Goal: Information Seeking & Learning: Understand process/instructions

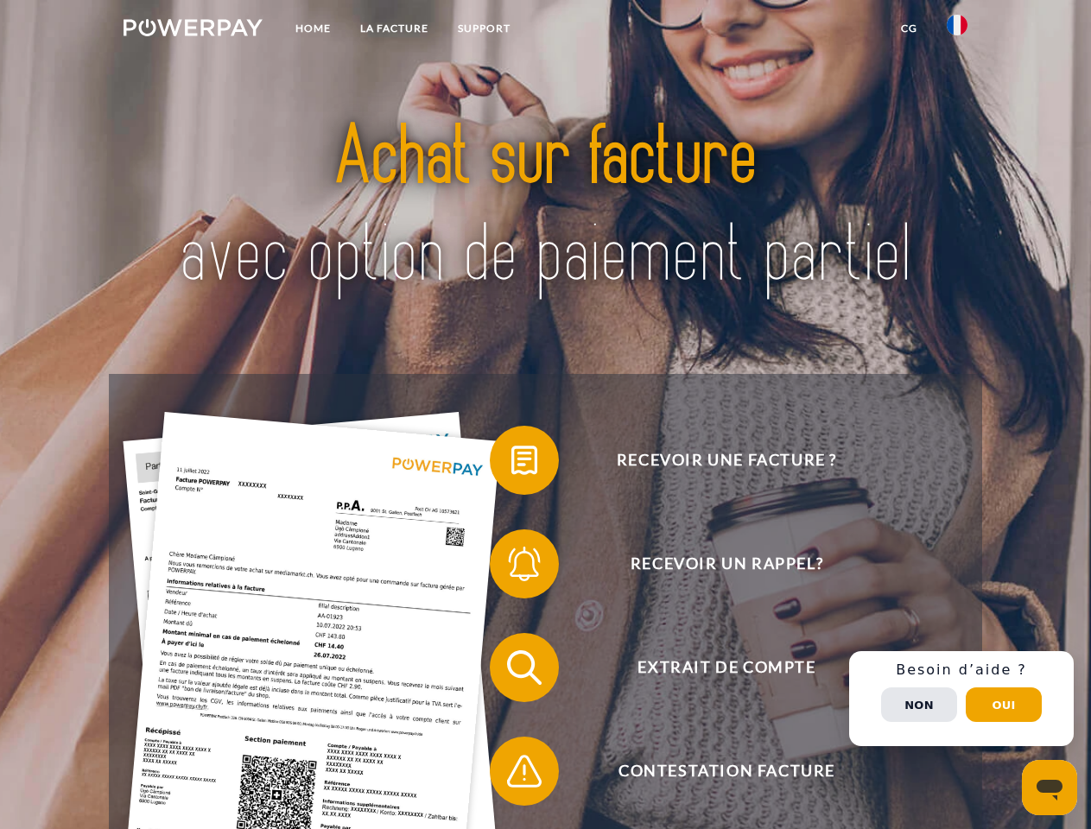
click at [193, 30] on img at bounding box center [192, 27] width 139 height 17
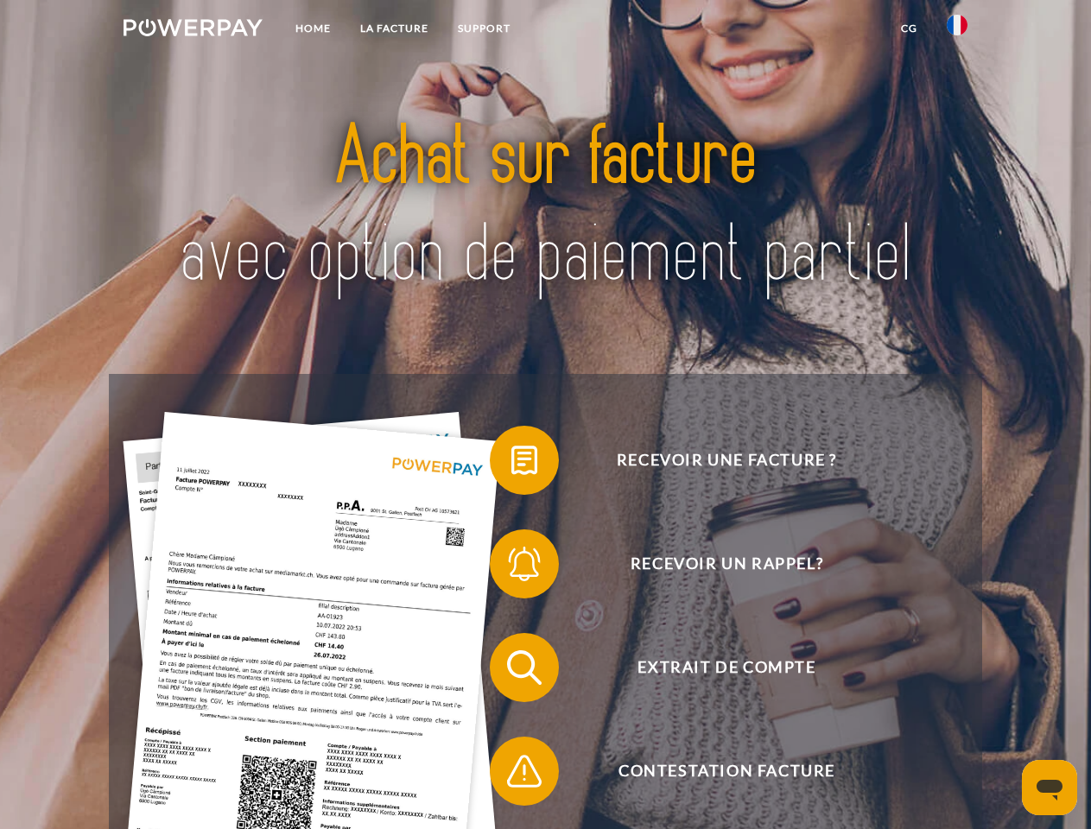
click at [957, 30] on img at bounding box center [956, 25] width 21 height 21
click at [908, 28] on link "CG" at bounding box center [909, 28] width 46 height 31
click at [511, 464] on span at bounding box center [498, 460] width 86 height 86
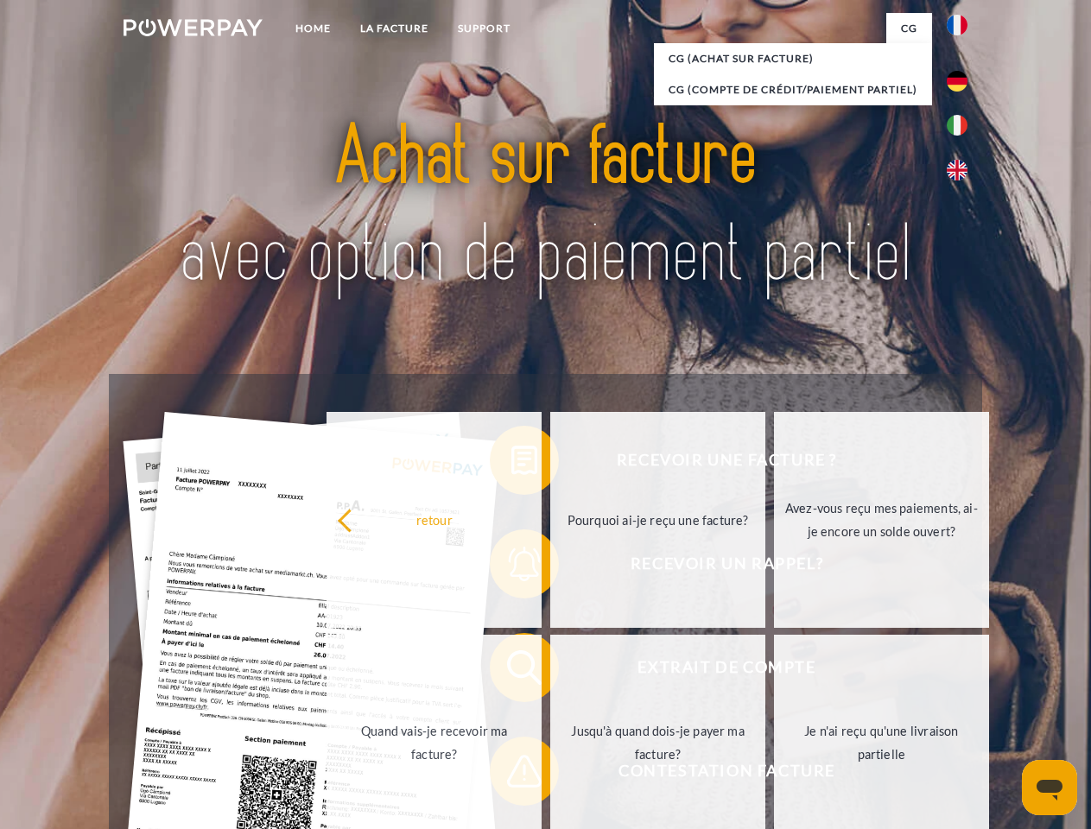
click at [511, 567] on div "Recevoir une facture ? Recevoir un rappel? Extrait de compte retour" at bounding box center [545, 719] width 872 height 691
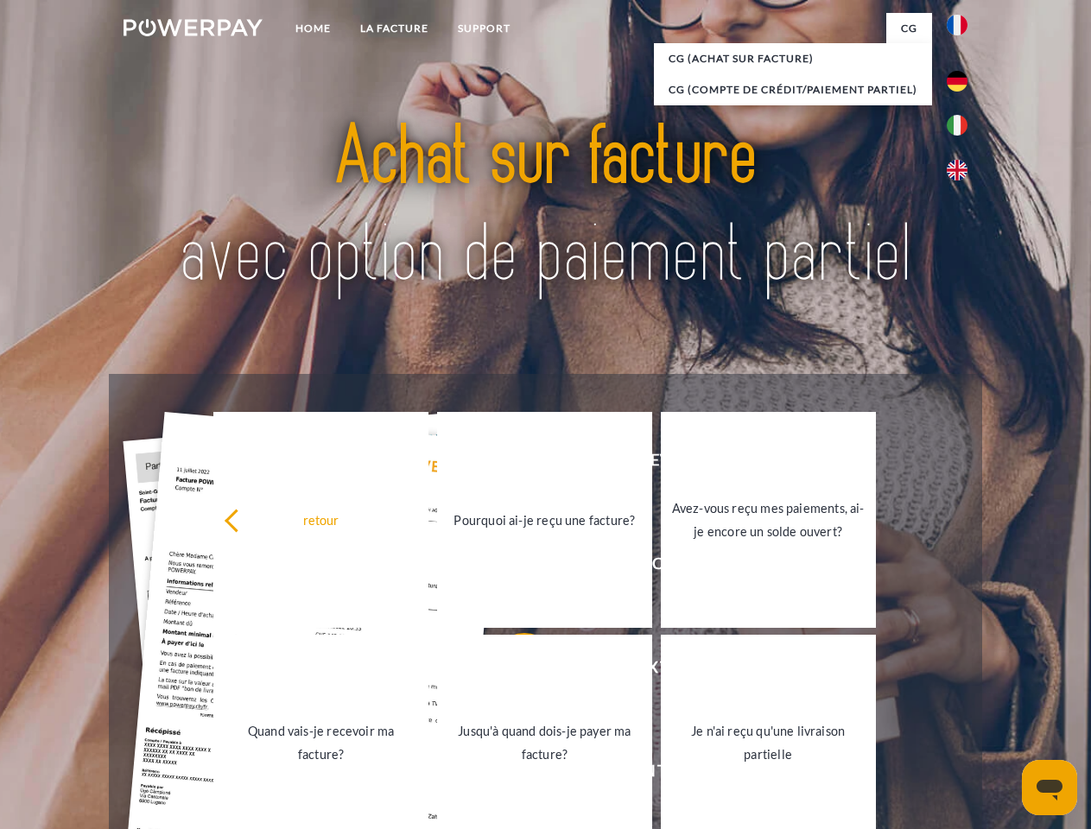
click at [511, 671] on link "Jusqu'à quand dois-je payer ma facture?" at bounding box center [544, 743] width 215 height 216
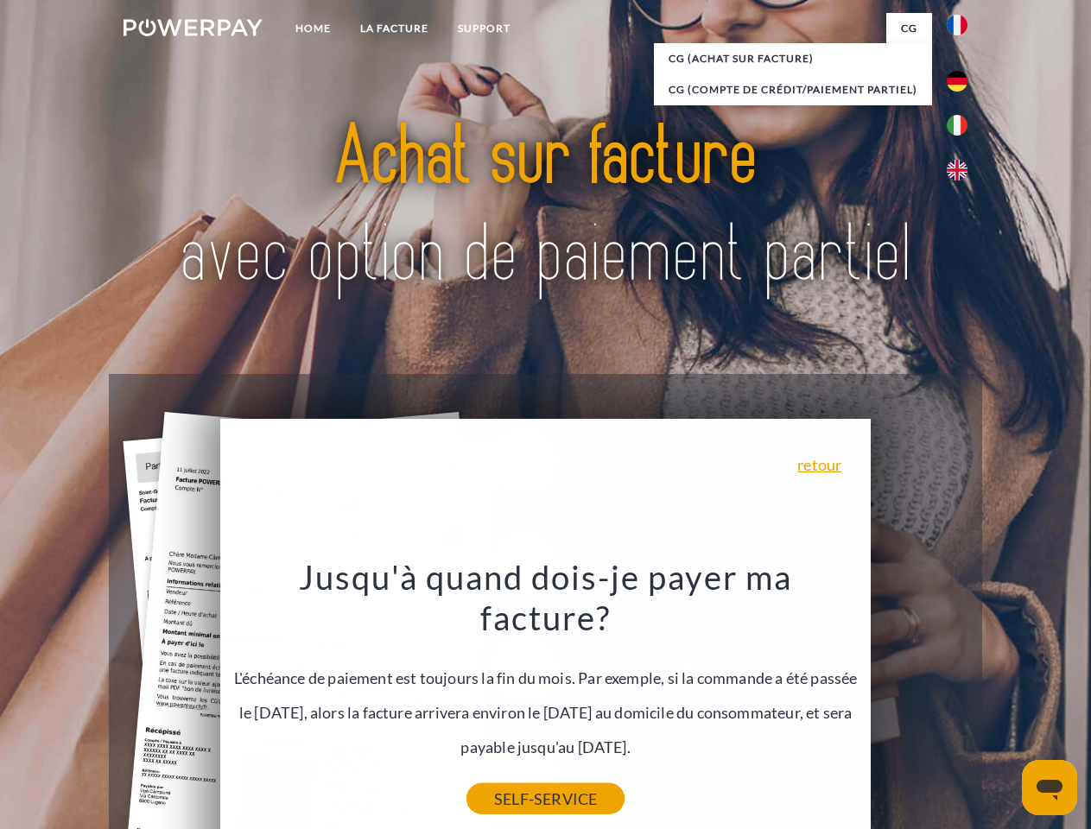
click at [511, 783] on link "SELF-SERVICE" at bounding box center [545, 798] width 158 height 31
click at [961, 699] on div "Recevoir une facture ? Recevoir un rappel? Extrait de compte retour" at bounding box center [545, 719] width 872 height 691
click at [919, 702] on span "Extrait de compte" at bounding box center [726, 667] width 423 height 69
click at [1003, 705] on header "Home LA FACTURE Support" at bounding box center [545, 596] width 1091 height 1192
